Goal: Task Accomplishment & Management: Use online tool/utility

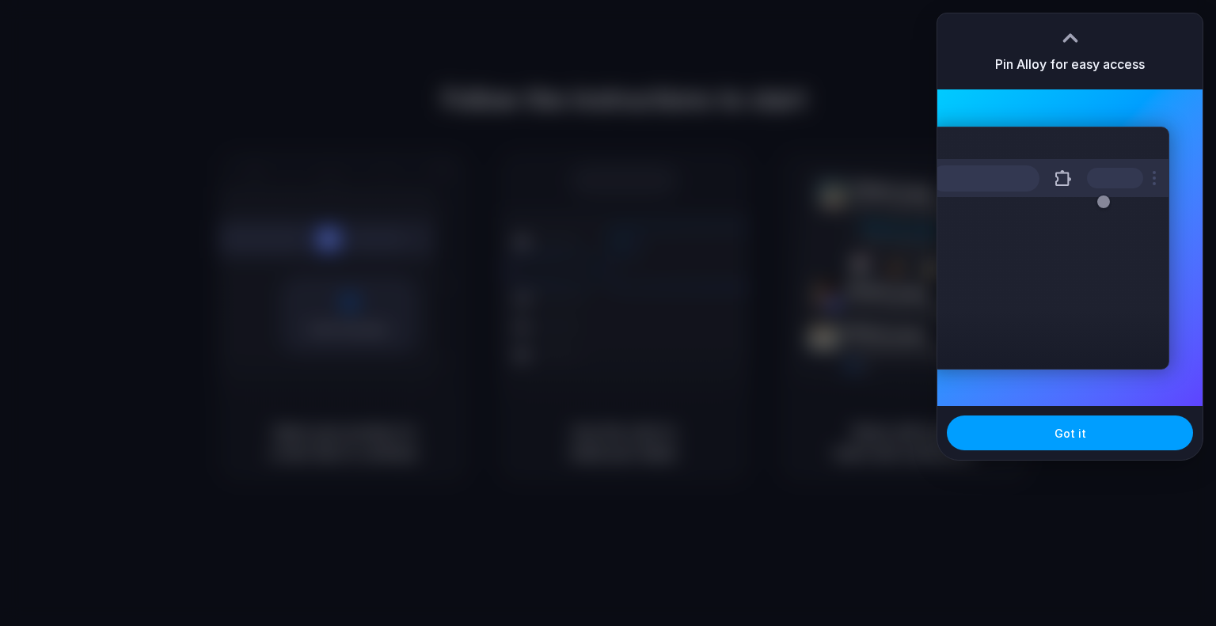
click at [1051, 443] on button "Got it" at bounding box center [1070, 433] width 246 height 35
